Goal: Information Seeking & Learning: Check status

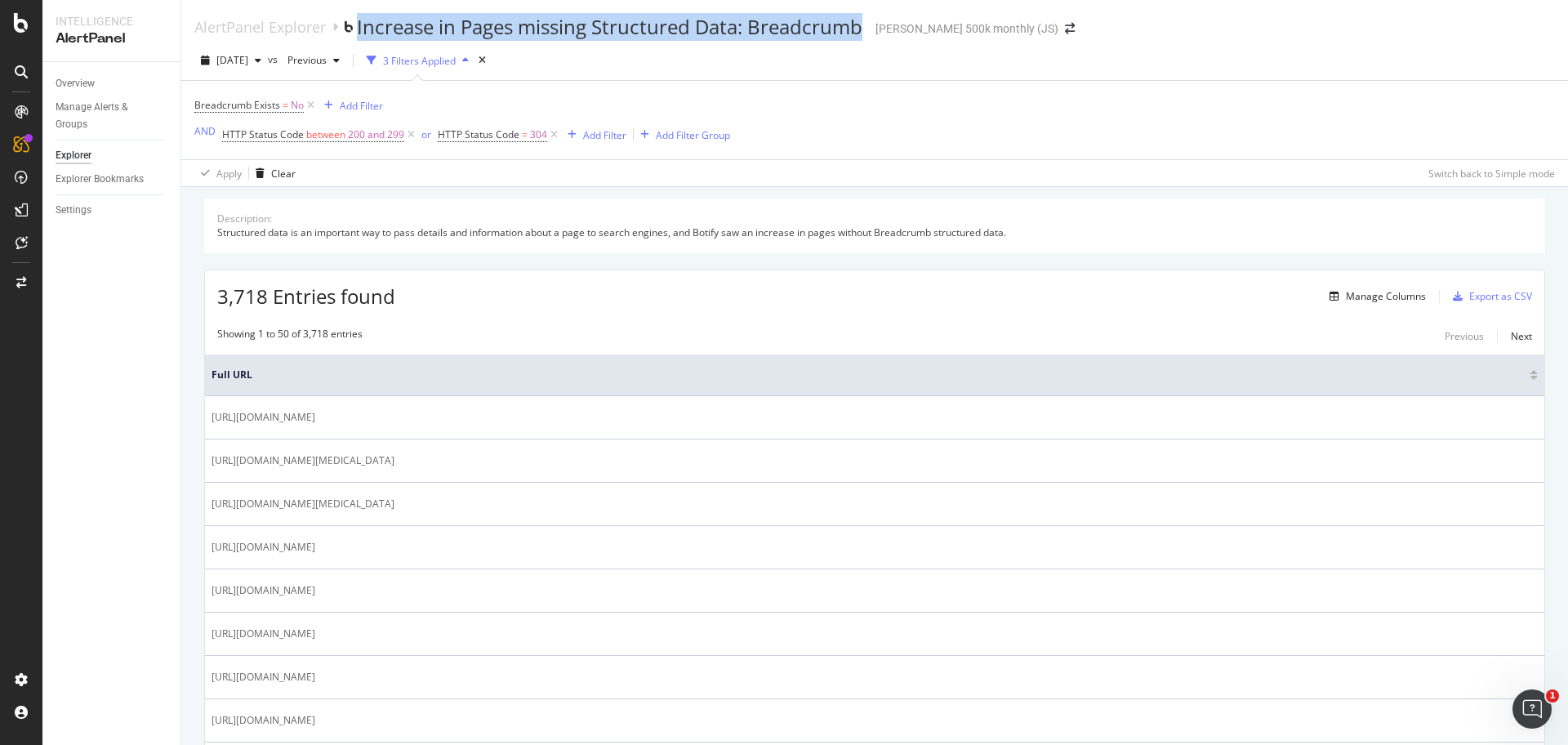
drag, startPoint x: 358, startPoint y: 27, endPoint x: 863, endPoint y: 34, distance: 505.0
click at [865, 35] on div "Increase in Pages missing Structured Data: Breadcrumb" at bounding box center [612, 27] width 512 height 28
click at [1483, 296] on div "Export as CSV" at bounding box center [1501, 296] width 63 height 14
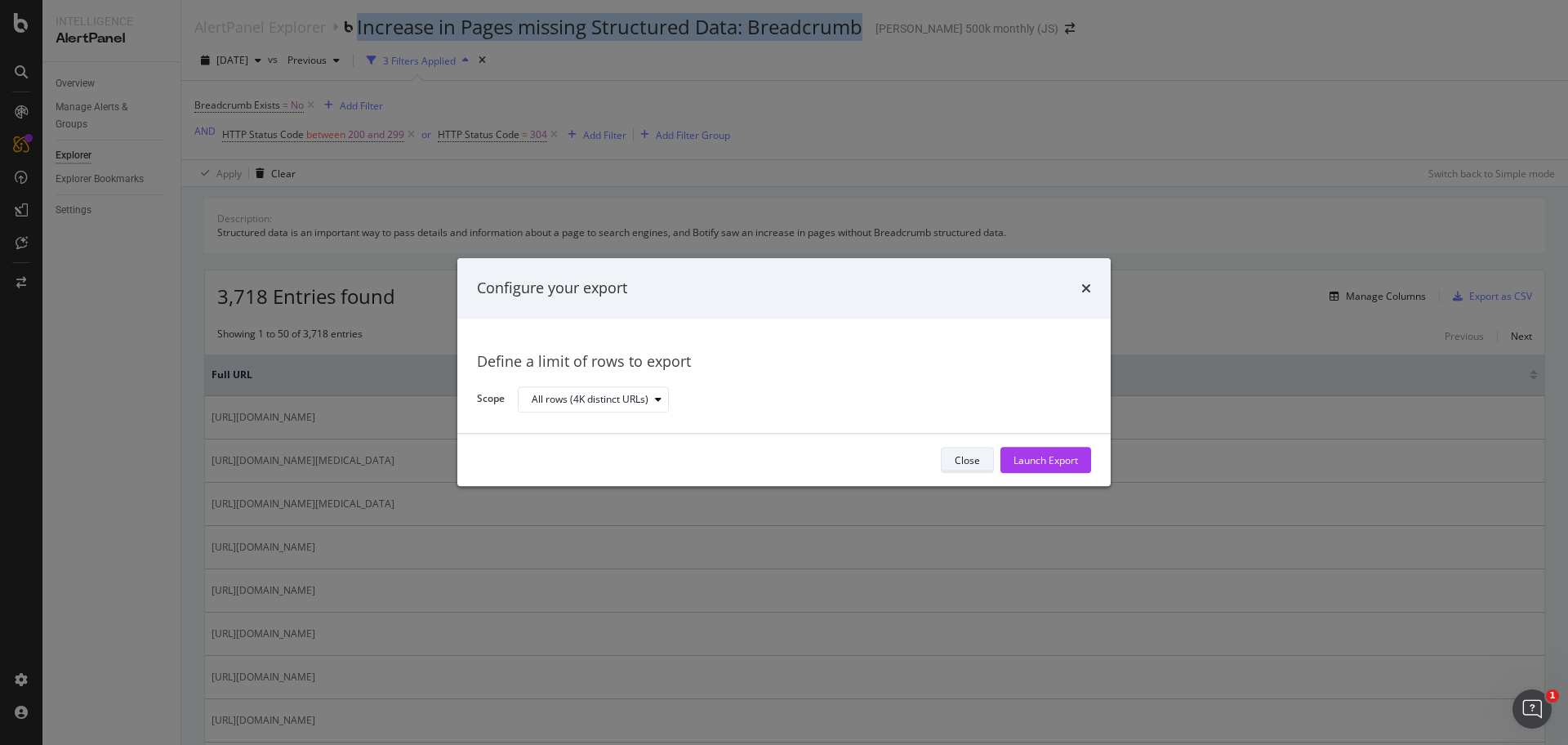
click at [968, 462] on div "Close" at bounding box center [967, 460] width 25 height 14
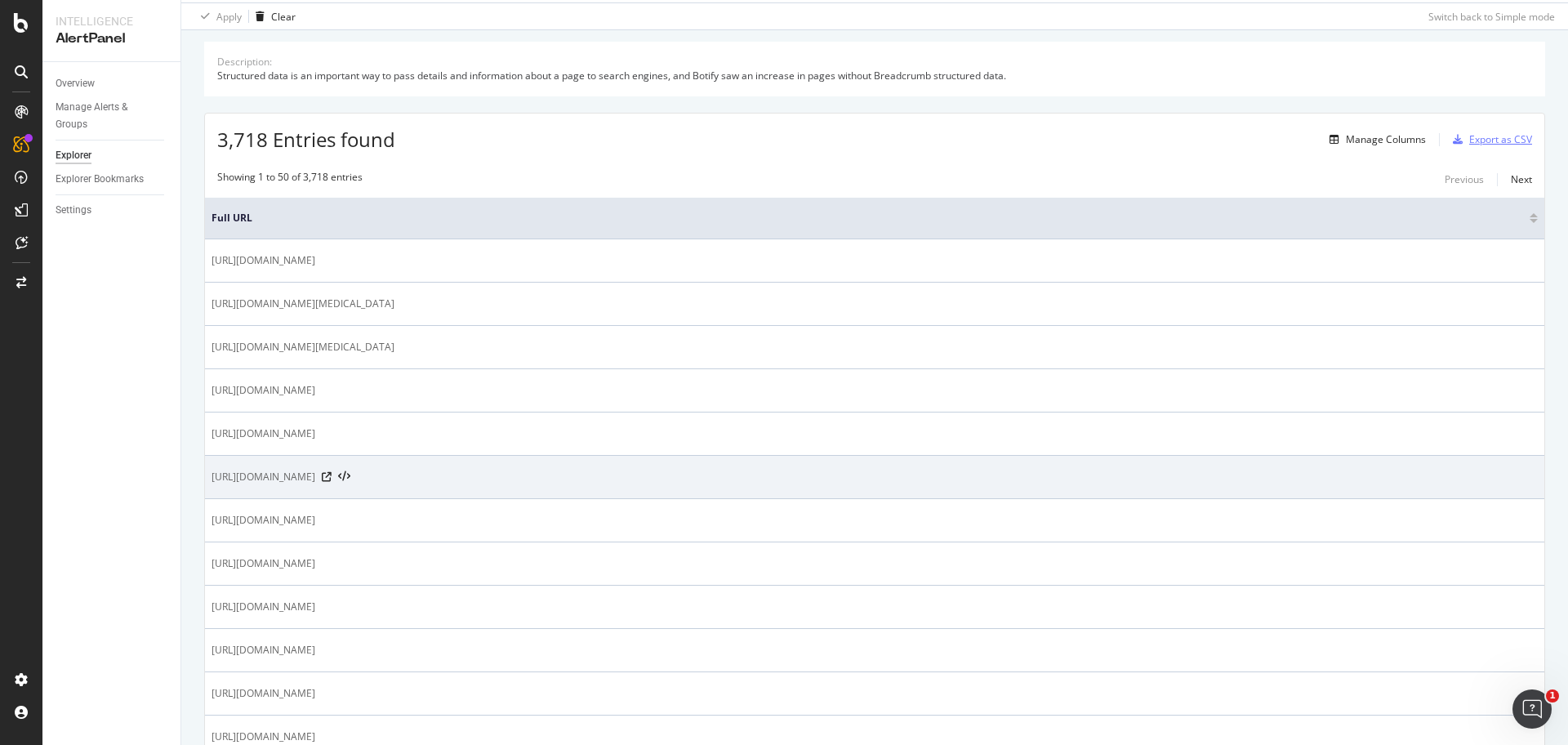
scroll to position [204, 0]
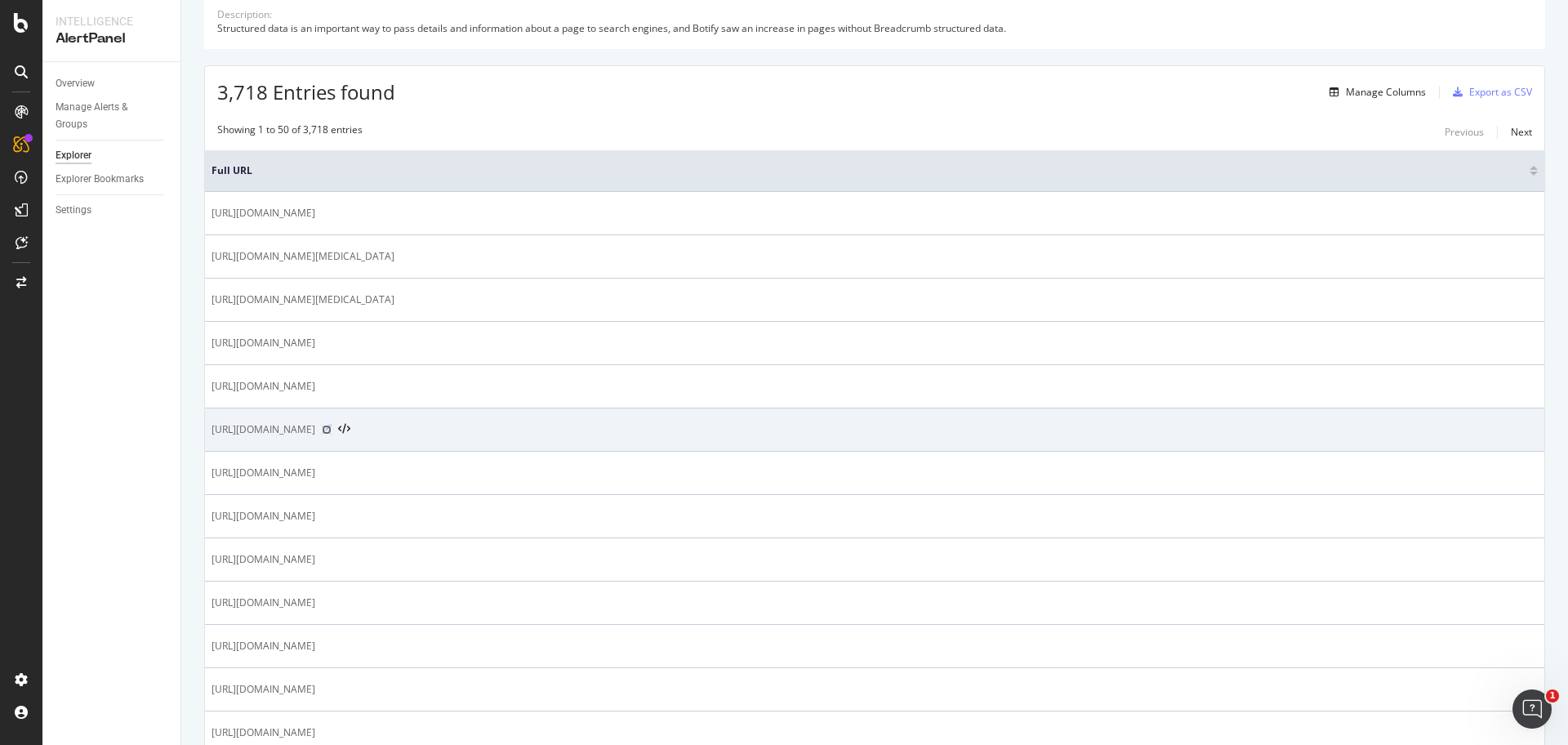
click at [331, 427] on icon at bounding box center [326, 429] width 10 height 10
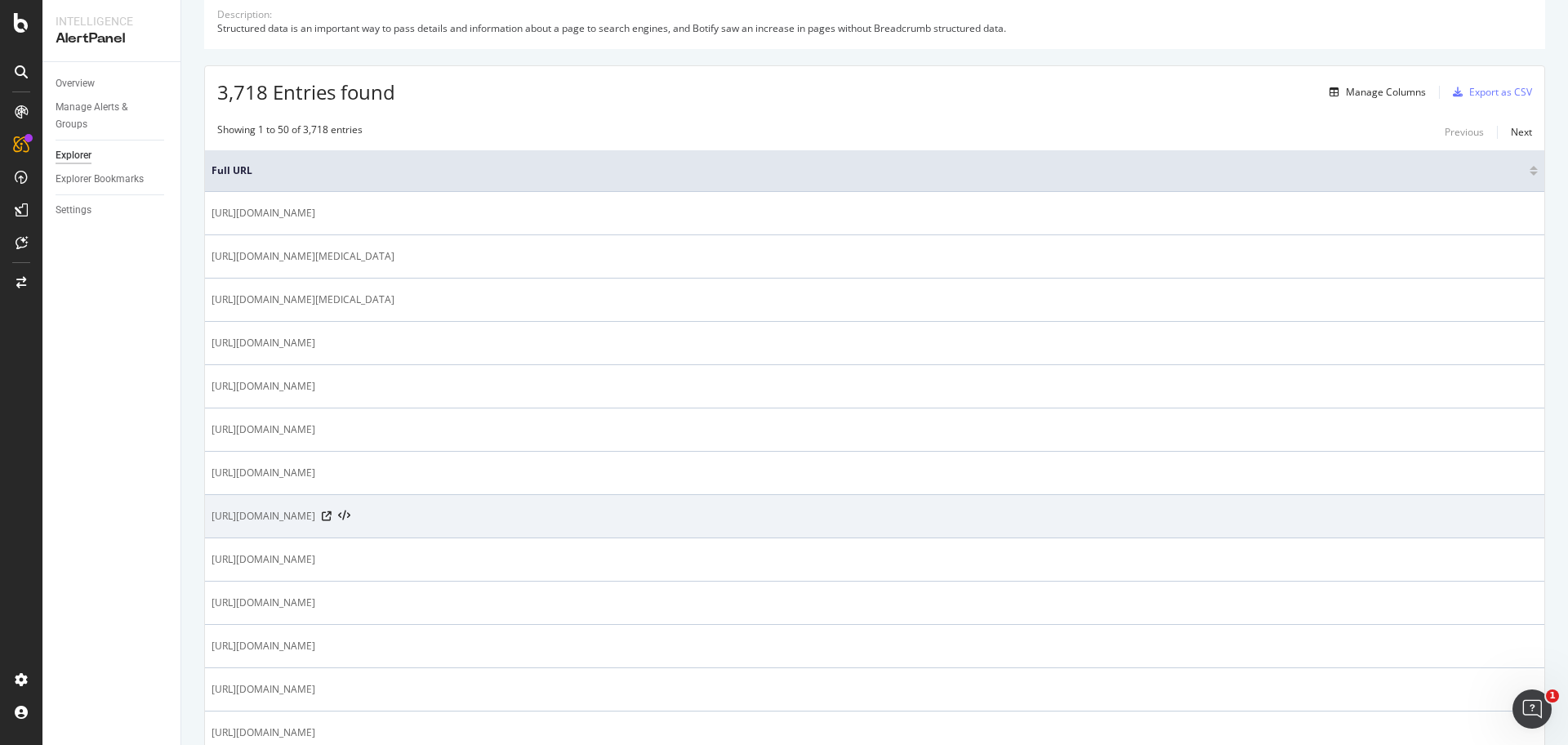
scroll to position [0, 0]
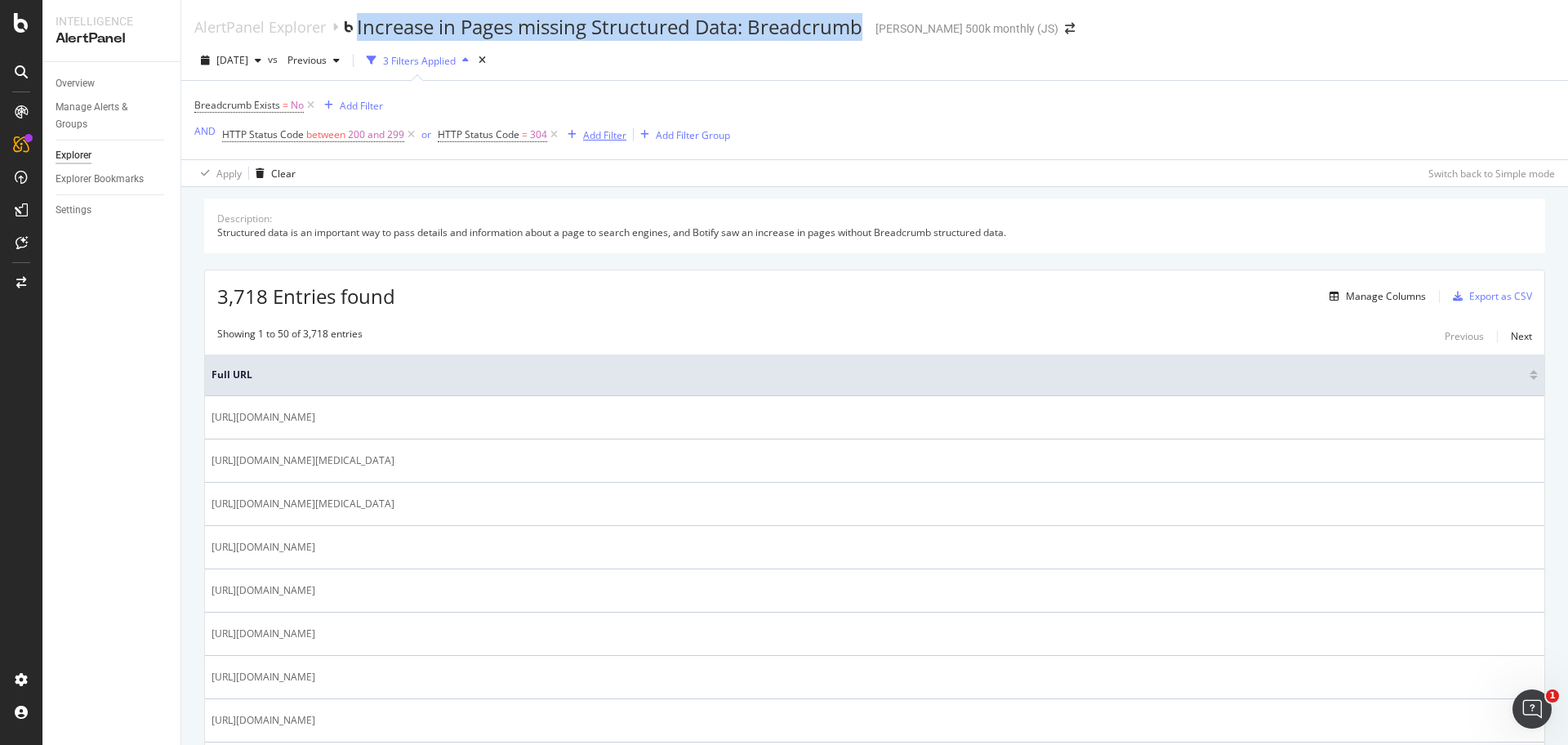
click at [592, 136] on div "Add Filter" at bounding box center [604, 135] width 43 height 14
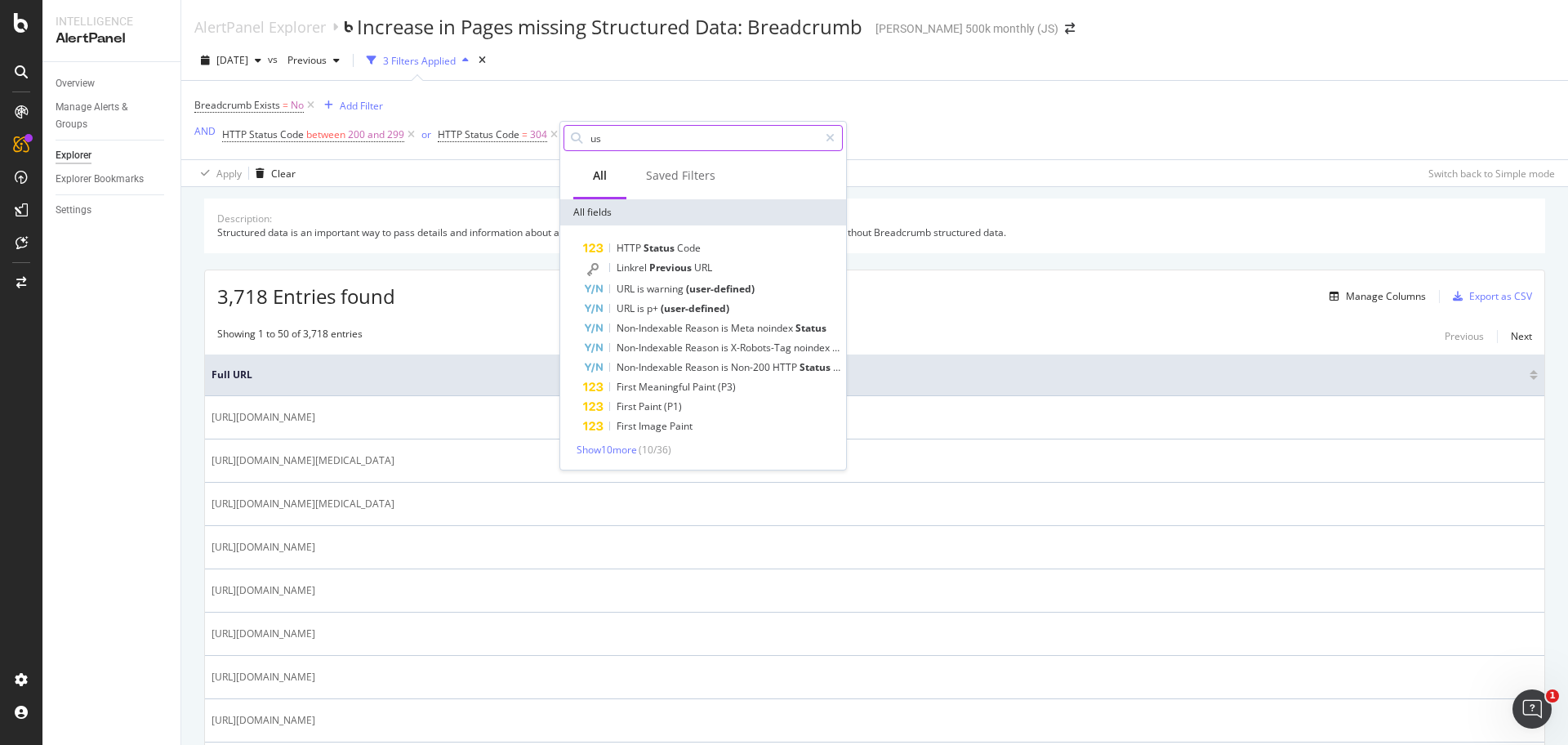
type input "u"
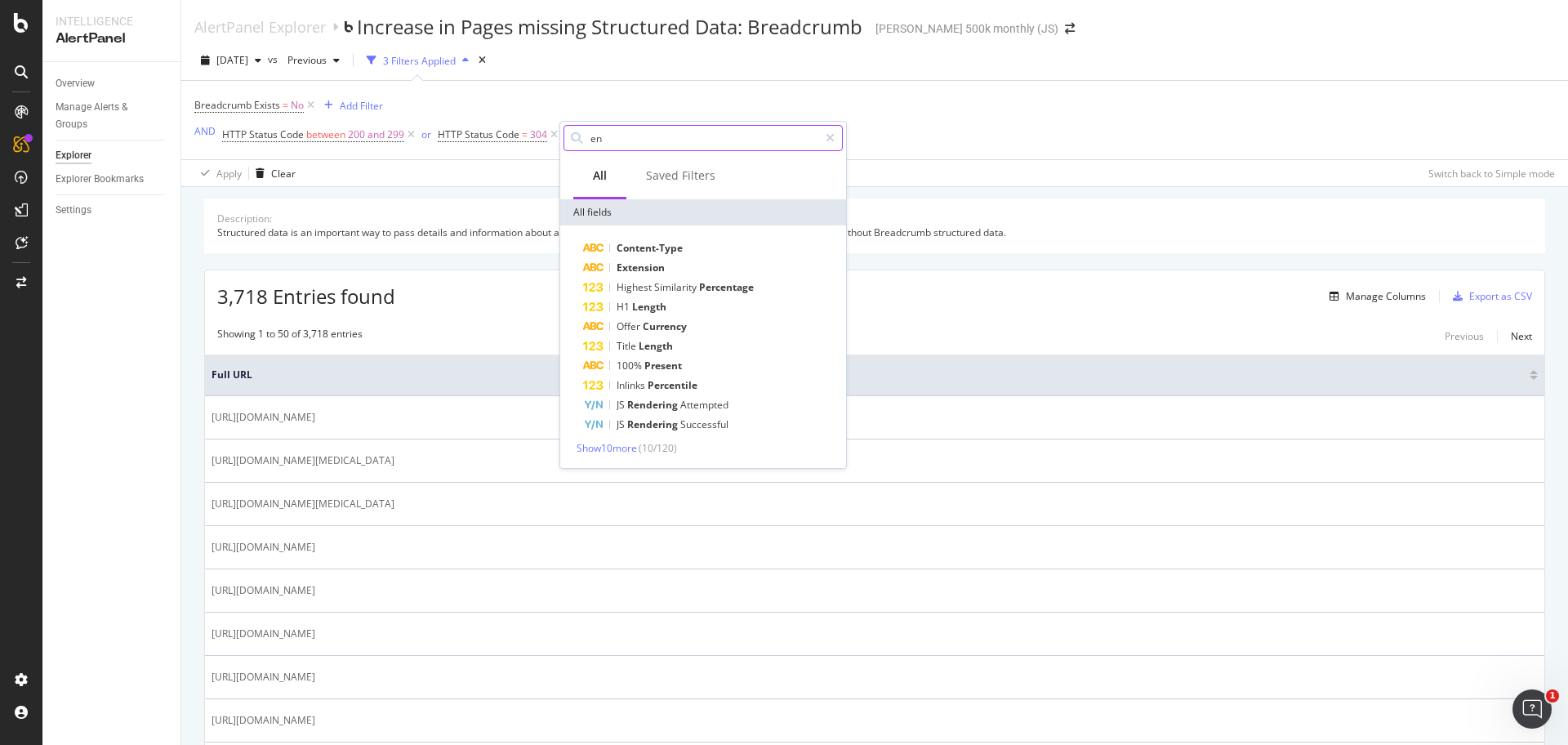
drag, startPoint x: 607, startPoint y: 143, endPoint x: 590, endPoint y: 142, distance: 17.0
click at [590, 142] on input "en" at bounding box center [703, 138] width 230 height 25
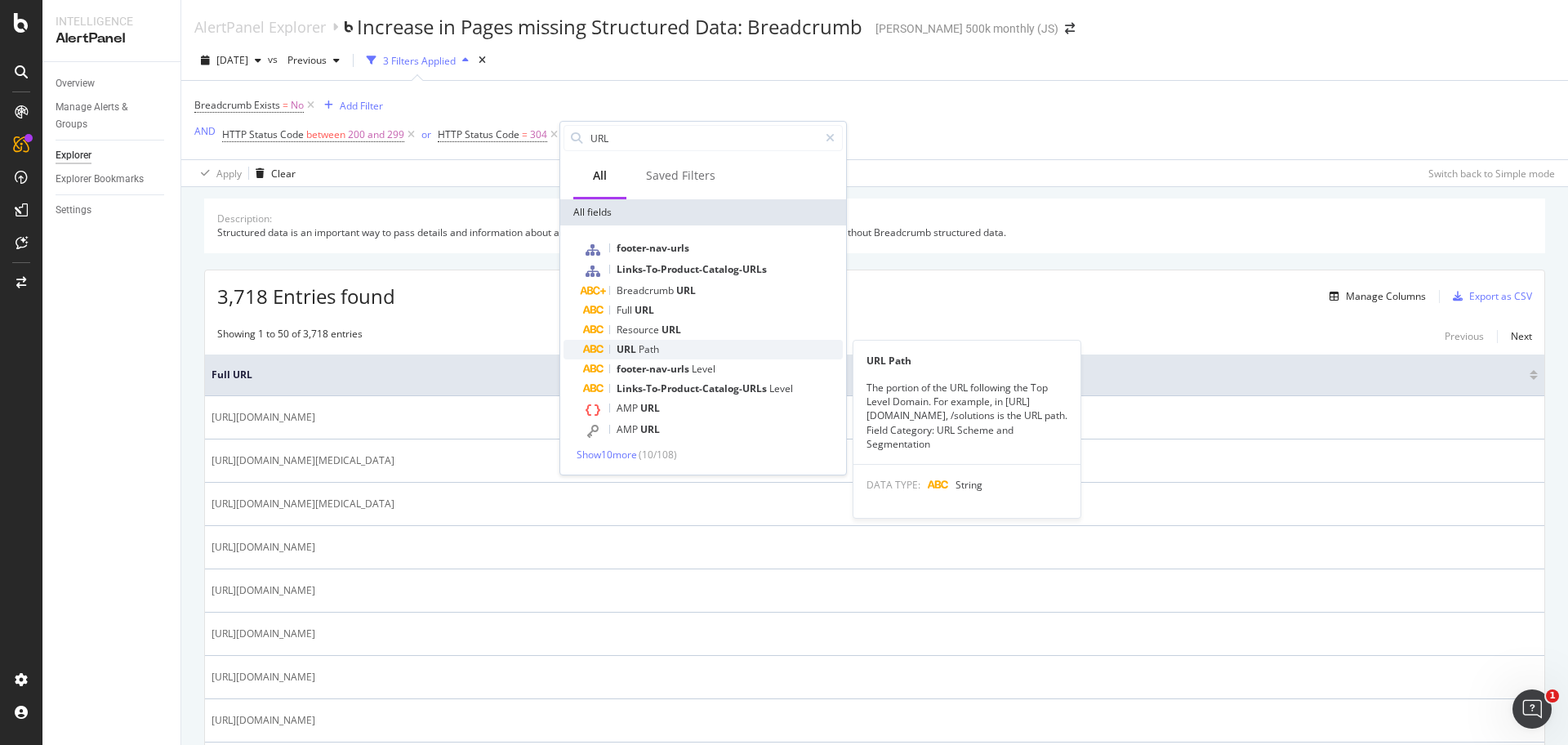
type input "URL"
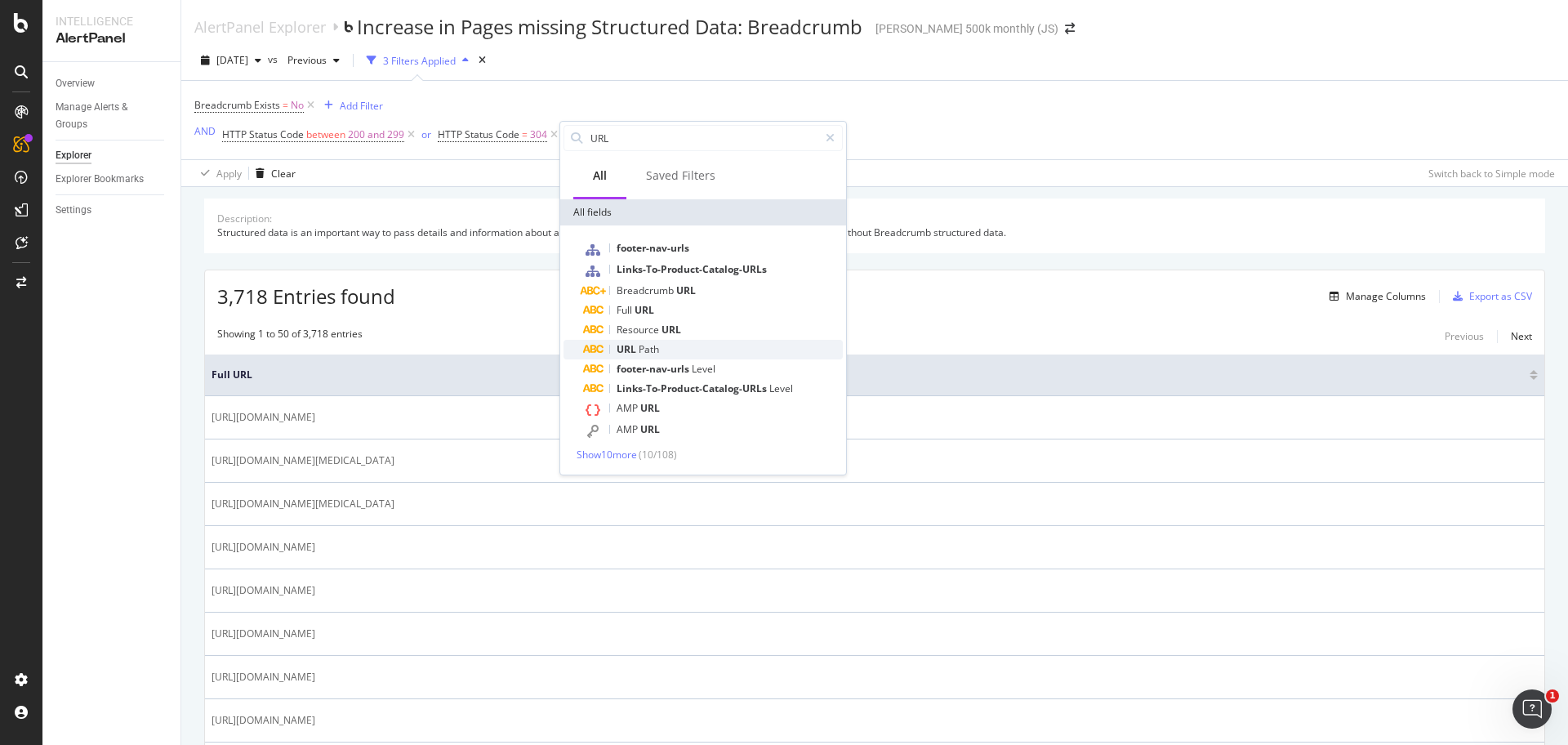
click at [664, 345] on div "URL Path" at bounding box center [713, 350] width 259 height 19
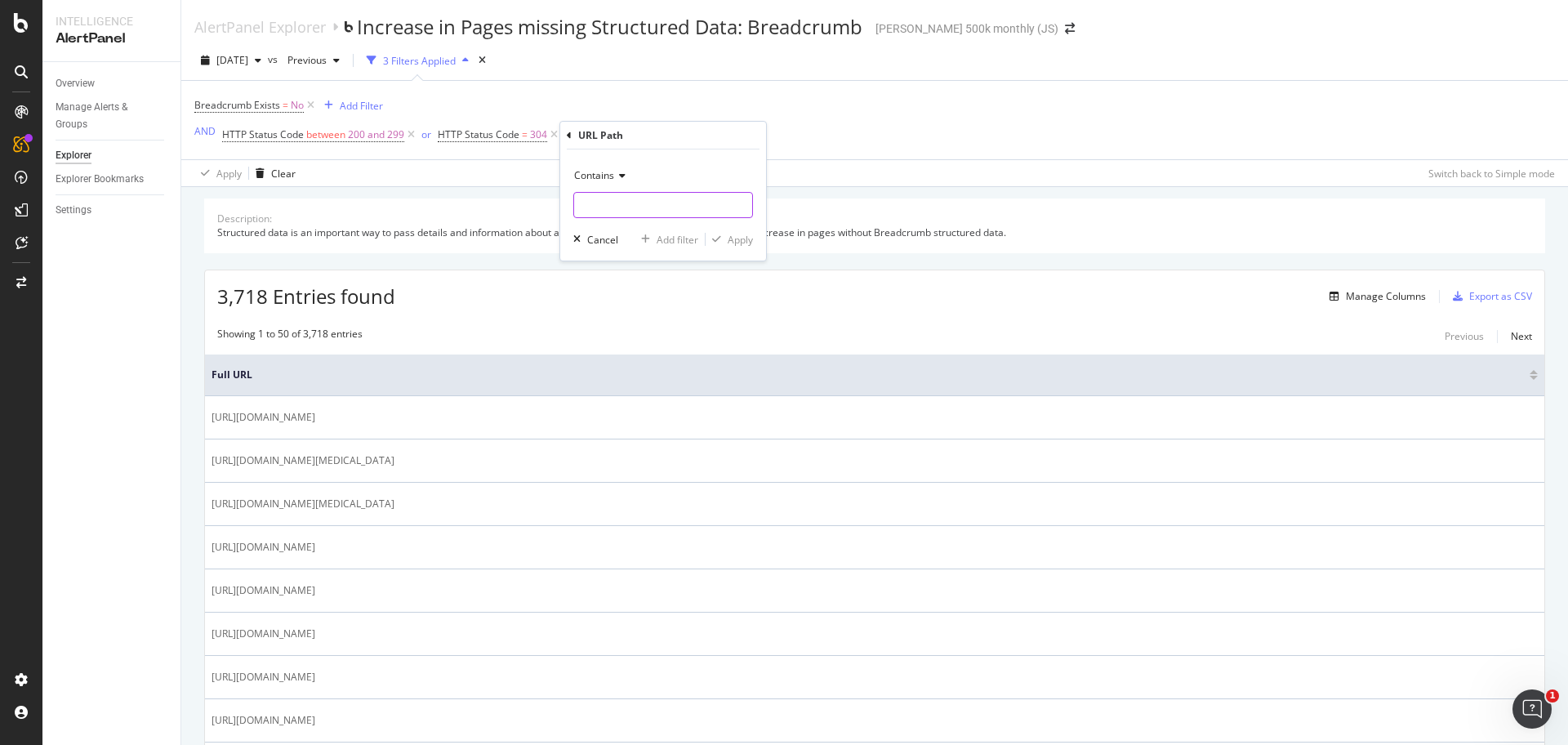
click at [626, 207] on input "text" at bounding box center [662, 205] width 178 height 26
paste input "text"
click at [583, 207] on input "en-us" at bounding box center [651, 205] width 154 height 26
type input "/en-us"
click at [749, 239] on div "Apply" at bounding box center [739, 240] width 25 height 14
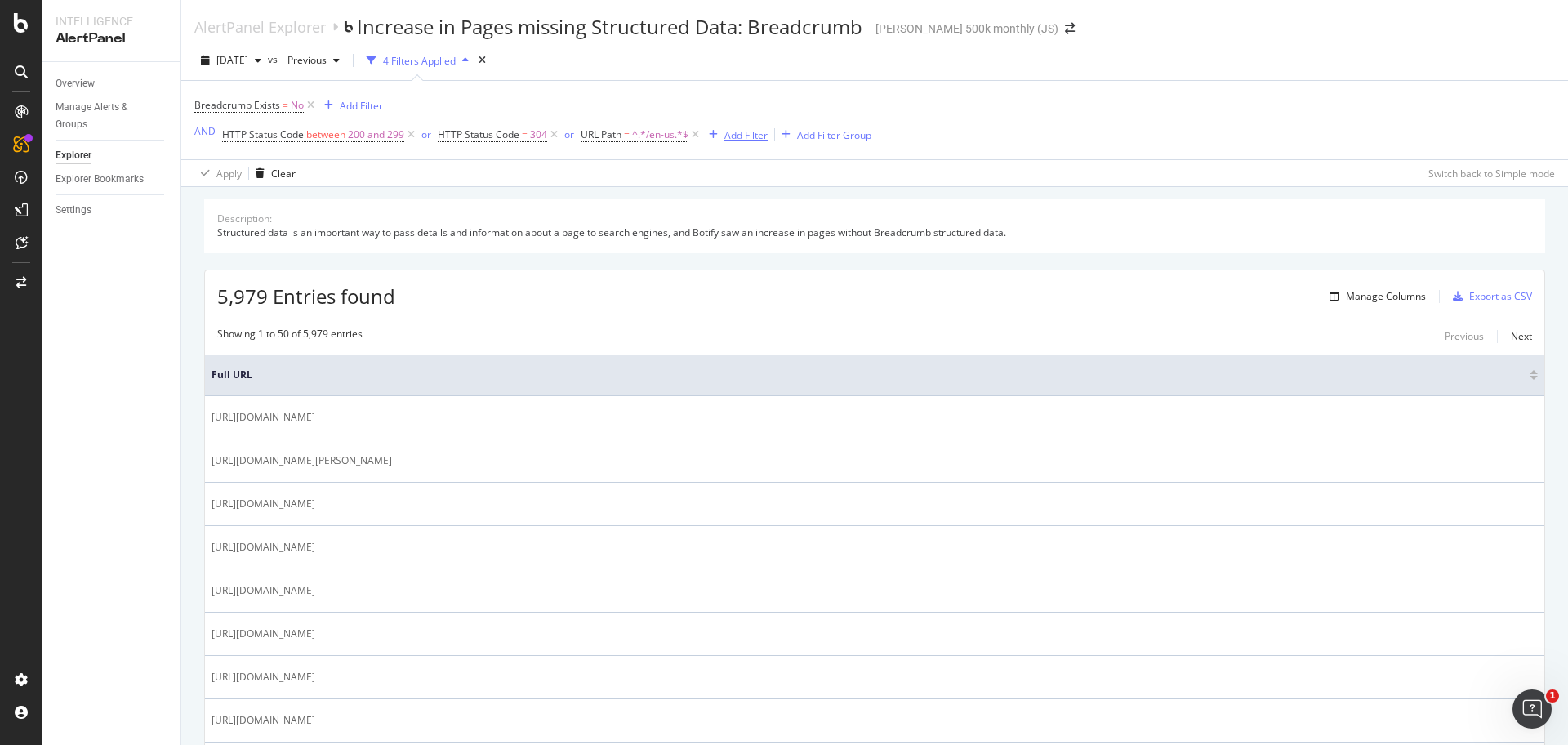
click at [738, 133] on div "Add Filter" at bounding box center [745, 135] width 43 height 14
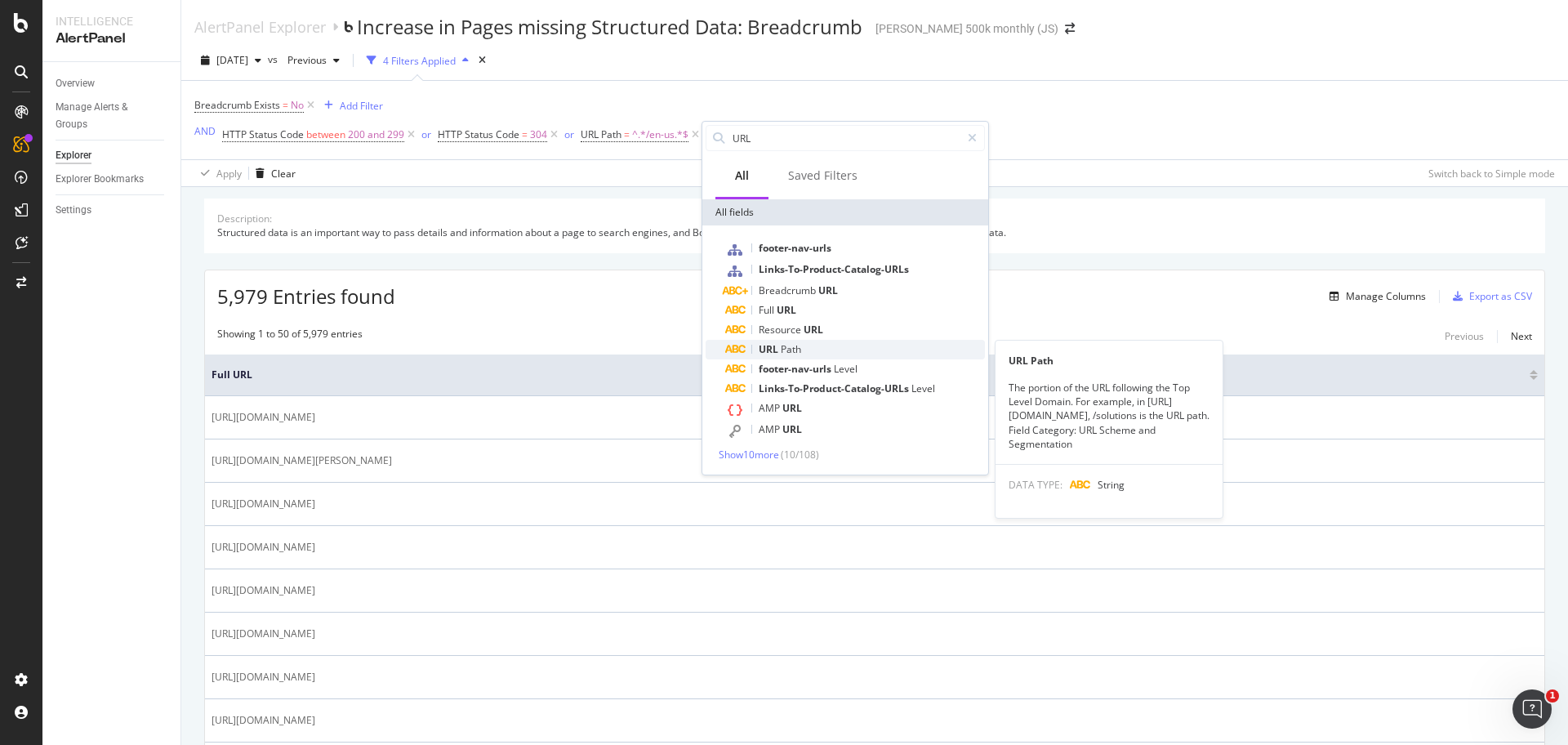
click at [796, 346] on span "Path" at bounding box center [790, 350] width 20 height 14
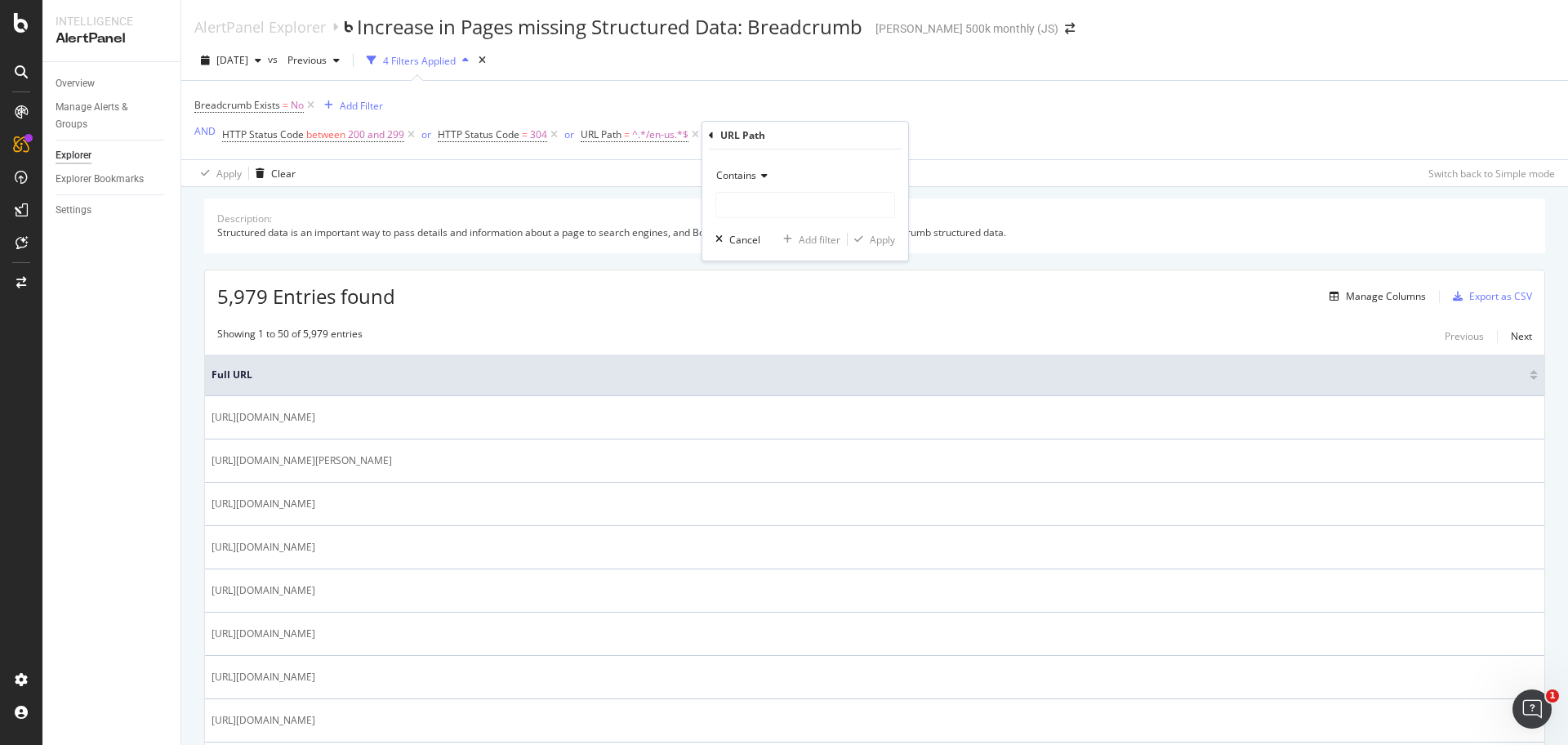
click at [750, 171] on span "Contains" at bounding box center [736, 175] width 40 height 14
click at [765, 235] on span "Not equal to" at bounding box center [751, 231] width 55 height 14
click at [766, 208] on input "text" at bounding box center [804, 205] width 178 height 26
type input "/sore-locator/"
click at [879, 239] on div "Apply" at bounding box center [882, 240] width 25 height 14
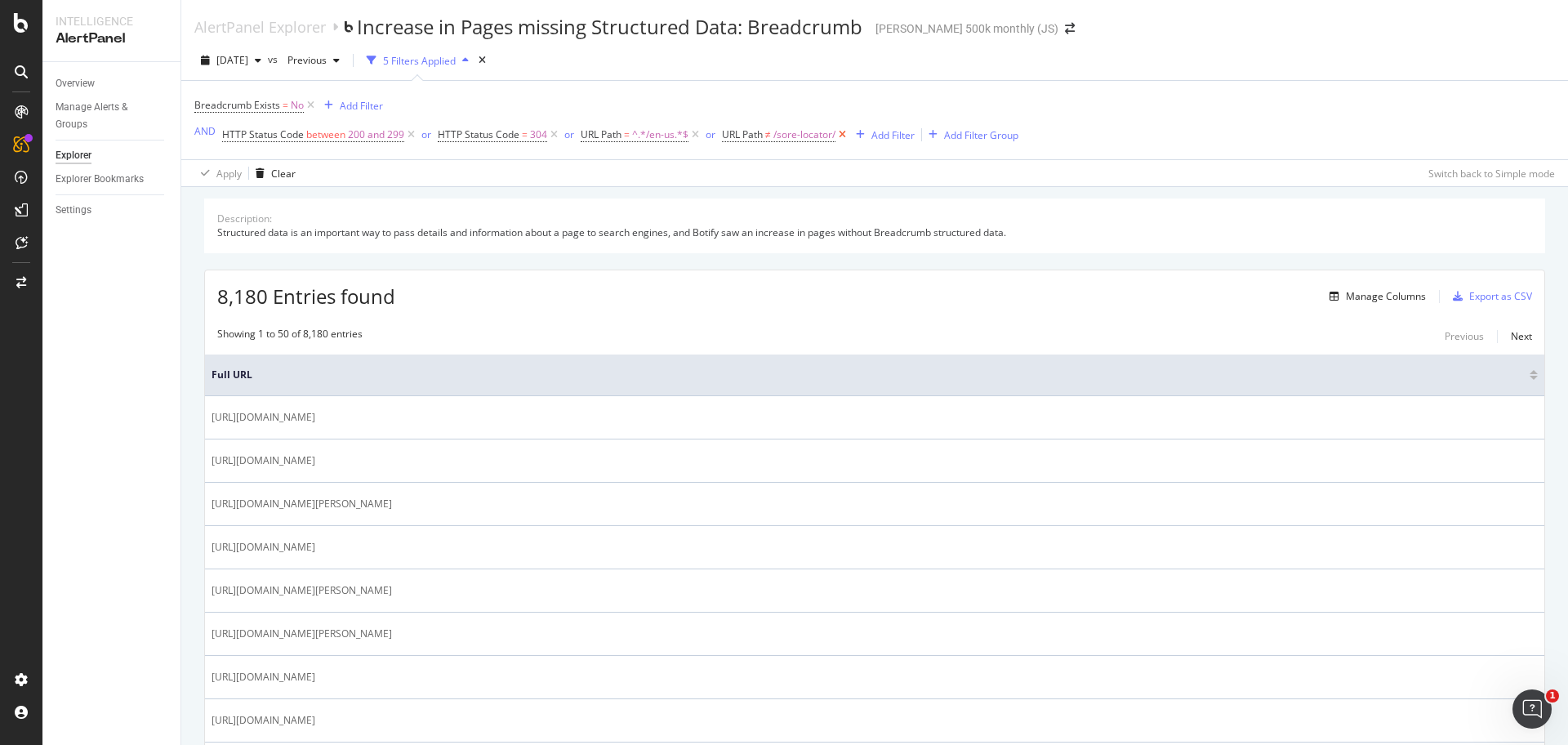
click at [845, 138] on icon at bounding box center [843, 134] width 14 height 17
click at [694, 134] on icon at bounding box center [696, 134] width 14 height 17
drag, startPoint x: 219, startPoint y: 298, endPoint x: 265, endPoint y: 301, distance: 46.1
click at [265, 301] on span "3,718 Entries found" at bounding box center [306, 296] width 178 height 27
copy span "3,718"
